Goal: Task Accomplishment & Management: Manage account settings

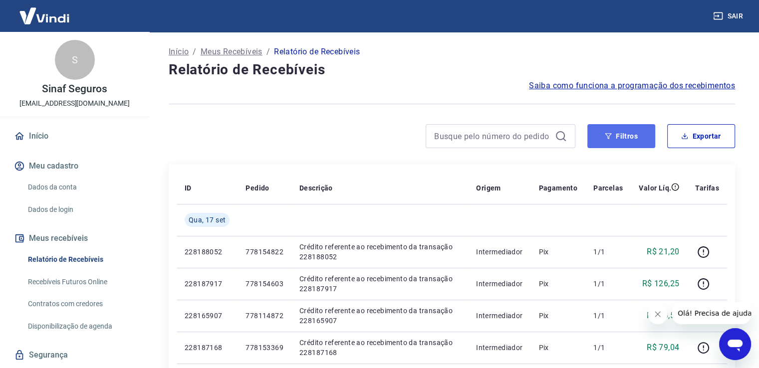
click at [641, 131] on button "Filtros" at bounding box center [621, 136] width 68 height 24
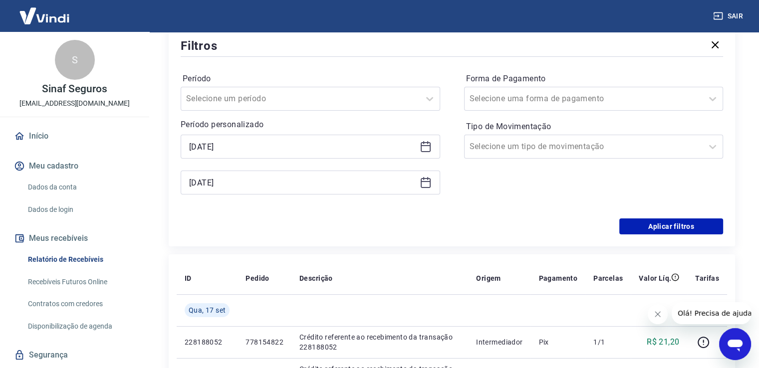
scroll to position [150, 0]
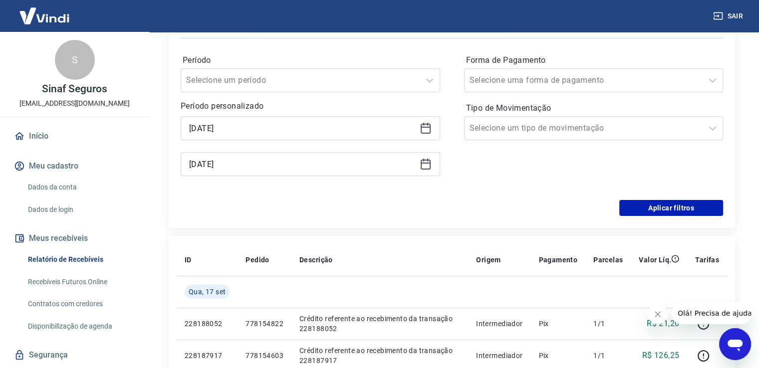
click at [427, 123] on icon at bounding box center [426, 128] width 12 height 12
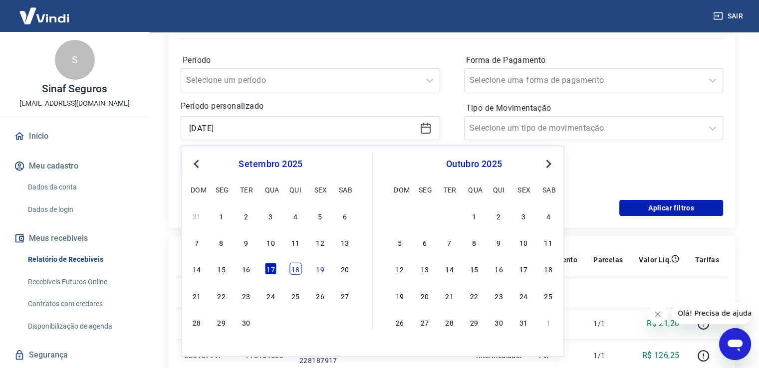
click at [292, 268] on div "18" at bounding box center [295, 269] width 12 height 12
type input "[DATE]"
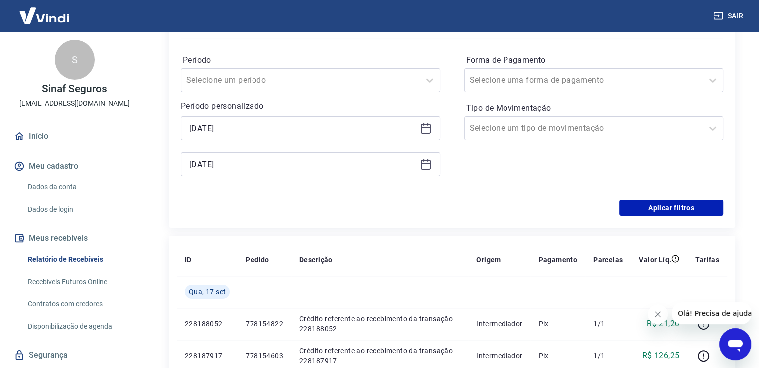
click at [424, 160] on icon at bounding box center [426, 164] width 12 height 12
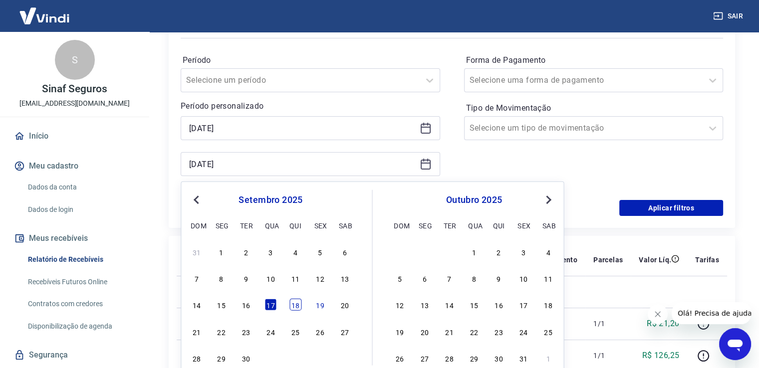
click at [299, 308] on div "18" at bounding box center [295, 305] width 12 height 12
type input "[DATE]"
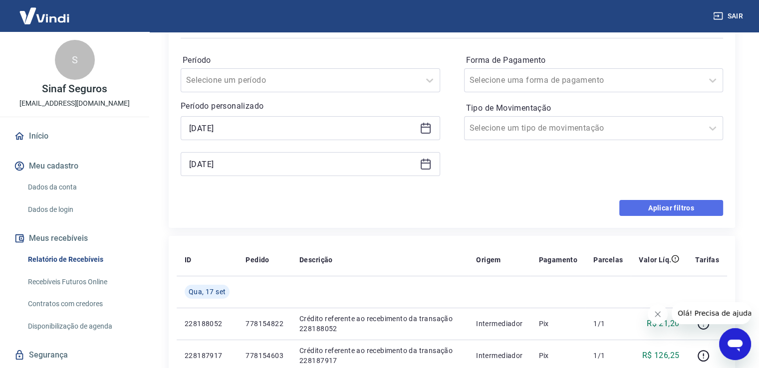
click at [667, 208] on button "Aplicar filtros" at bounding box center [671, 208] width 104 height 16
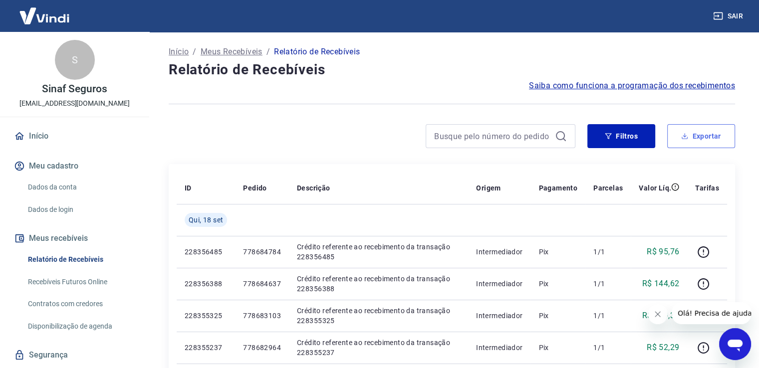
click at [705, 137] on button "Exportar" at bounding box center [701, 136] width 68 height 24
type input "[DATE]"
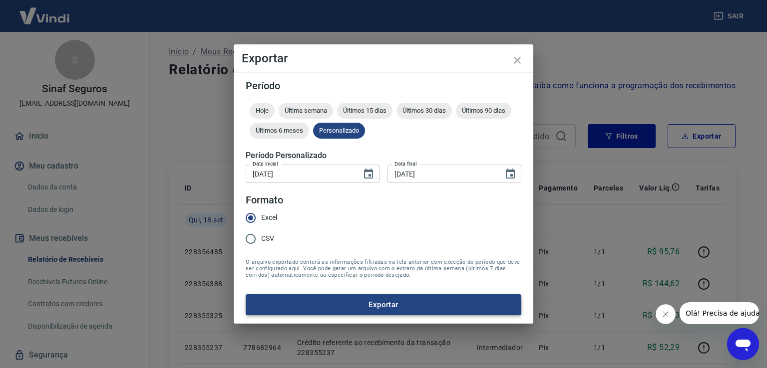
click at [387, 301] on button "Exportar" at bounding box center [383, 304] width 275 height 21
